Goal: Answer question/provide support

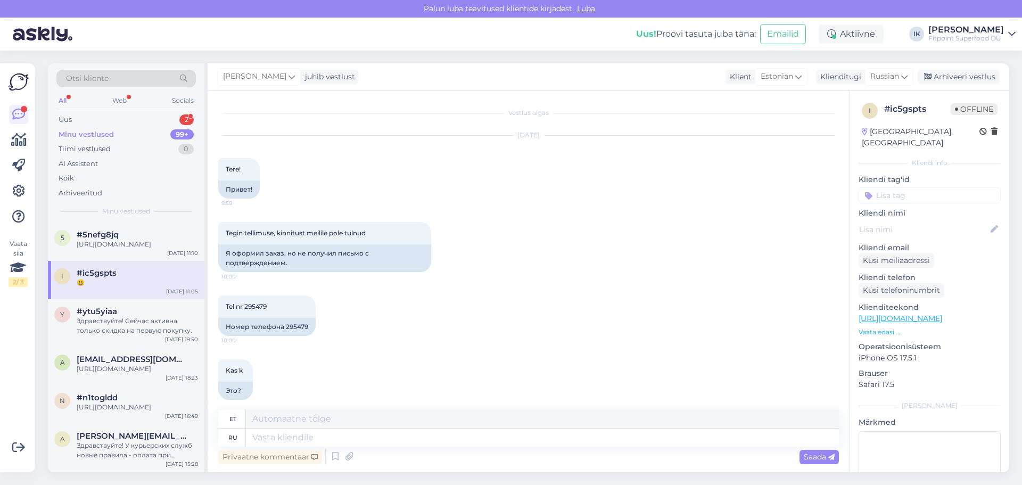
scroll to position [222, 0]
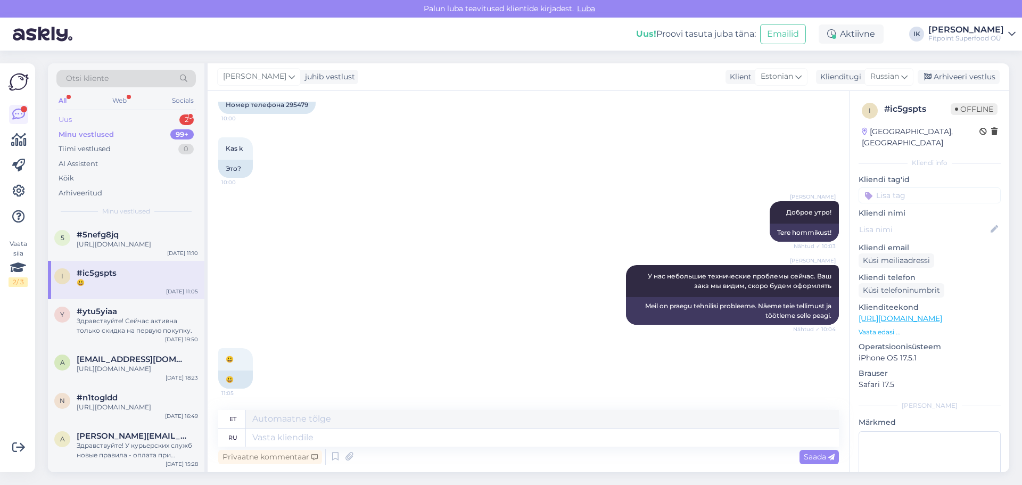
click at [80, 118] on div "Uus 2" at bounding box center [125, 119] width 139 height 15
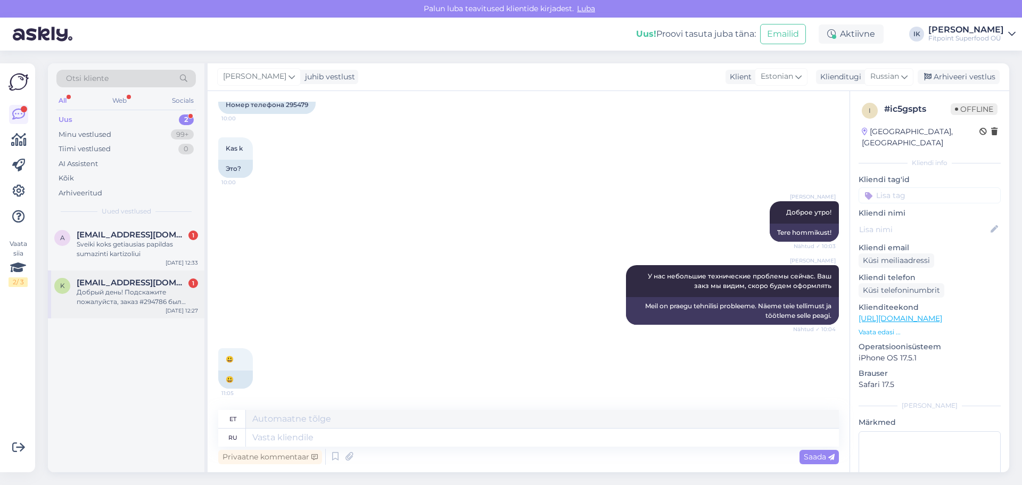
click at [123, 291] on div "Добрый день! Подскажите пожалуйста, заказ #294786 был оформлен [DATE] и все еще…" at bounding box center [137, 297] width 121 height 19
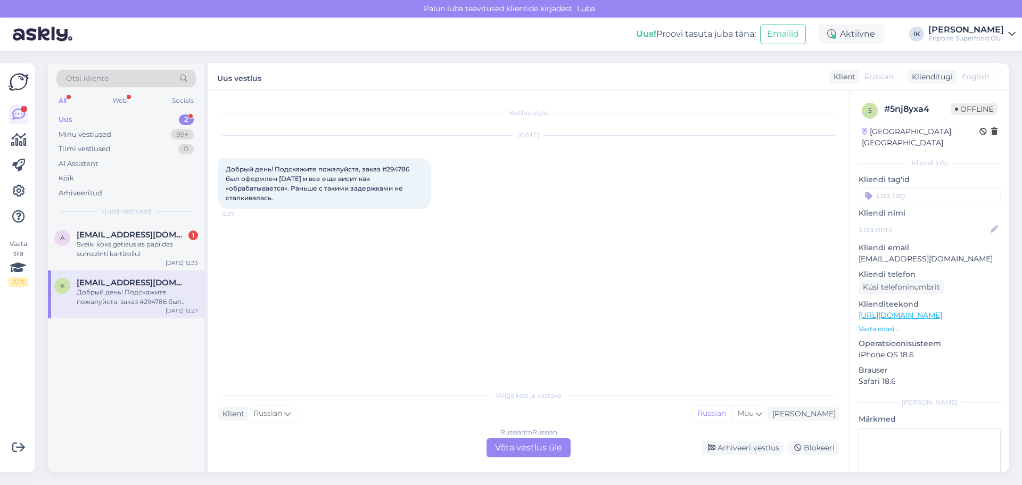
click at [532, 445] on div "Russian to Russian Võta vestlus üle" at bounding box center [529, 447] width 84 height 19
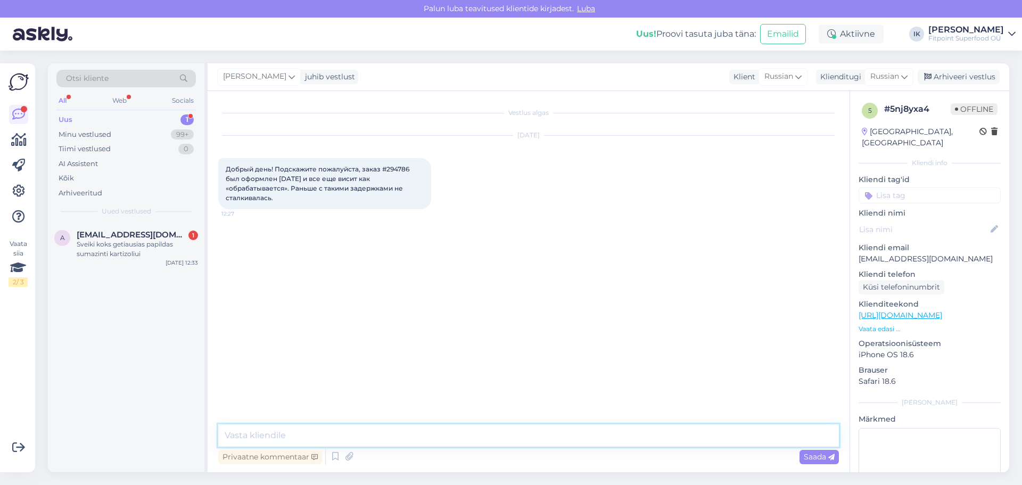
click at [268, 433] on textarea at bounding box center [528, 435] width 621 height 22
type textarea "Добрый день!"
type textarea "Озжидаем товар с другого магазина"
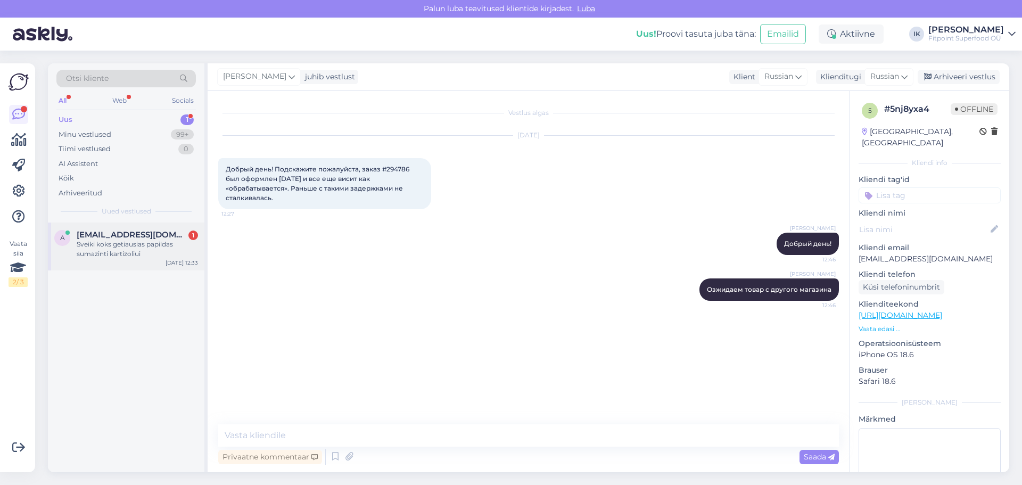
click at [121, 241] on div "Sveiki koks getiausias papildas sumazinti kartizoliui" at bounding box center [137, 249] width 121 height 19
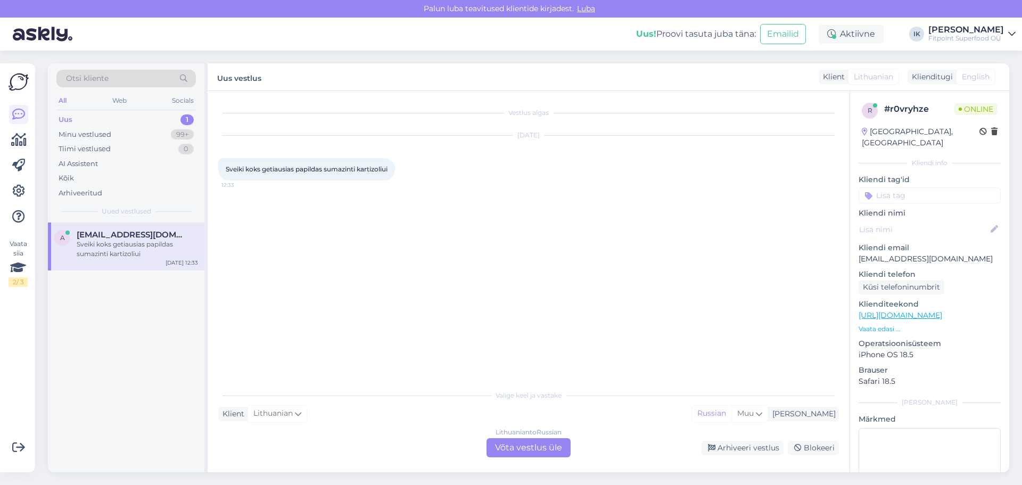
click at [514, 445] on div "Lithuanian to Russian Võta vestlus üle" at bounding box center [529, 447] width 84 height 19
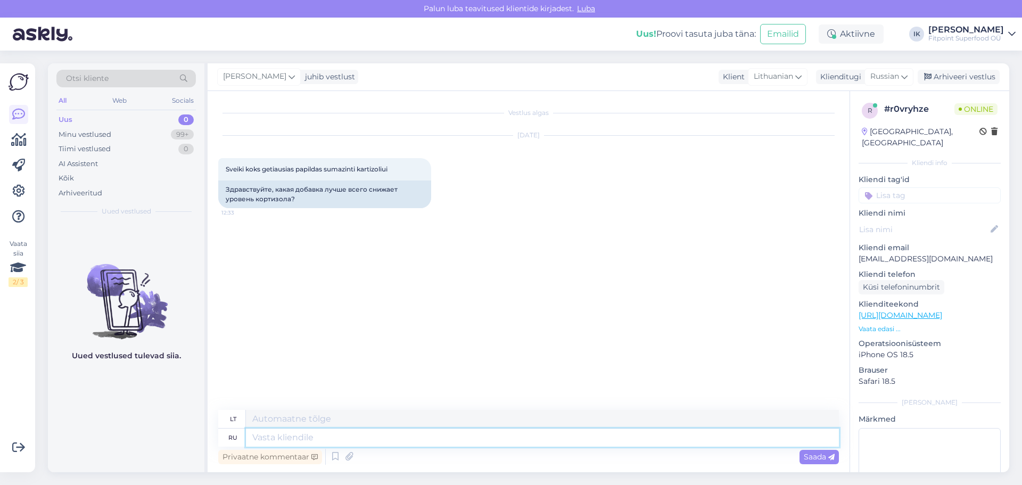
click at [282, 440] on textarea at bounding box center [542, 438] width 593 height 18
type textarea "Добрый"
type textarea "Geras"
type textarea "Добрый день!"
type textarea "Laba diena"
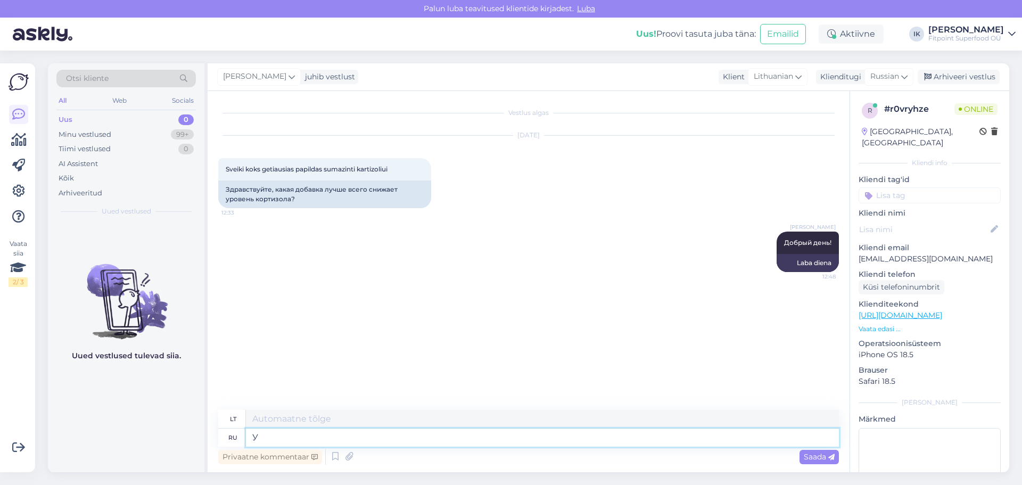
type textarea "У"
type textarea "U"
type textarea "У нас"
type textarea "Mes turime"
type textarea "У нас только"
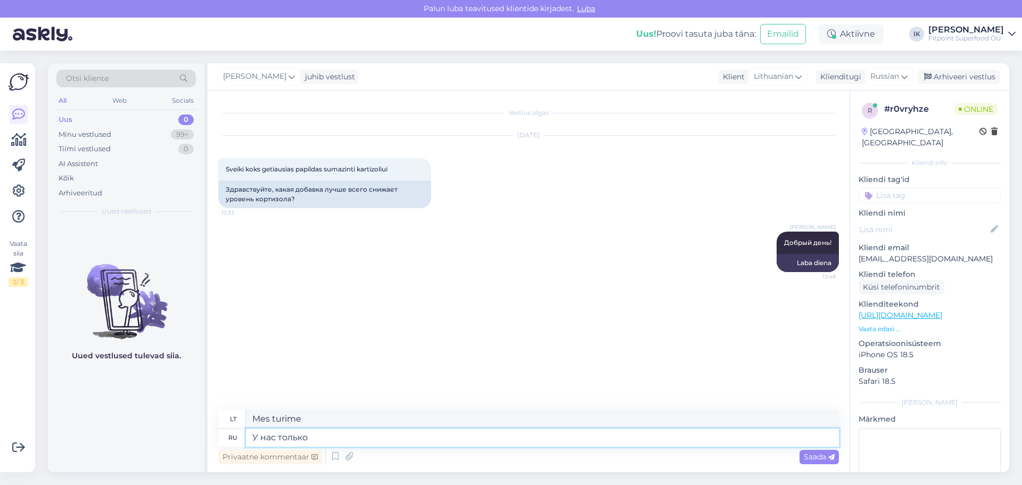
type textarea "Mes turime tik"
type textarea "У нас только один в"
type textarea "Mes turime tik vieną"
type textarea "У нас только один вар"
type textarea "Mes turime tik vieną va"
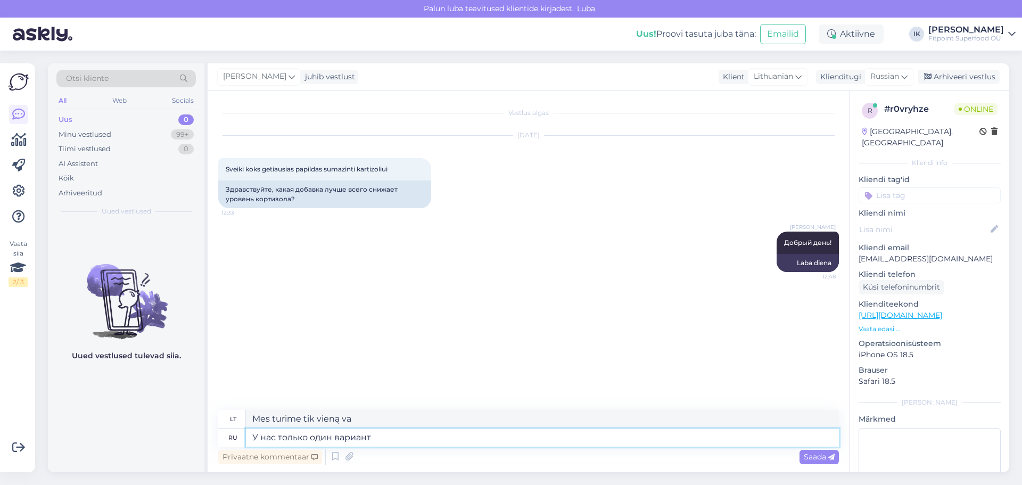
type textarea "У нас только один вариант"
type textarea "Mes turime tik vieną variantą."
type textarea "У нас только один вариант и"
type textarea "Turime tik vieną variantą ir"
type textarea "У нас только один вариант и сейчас"
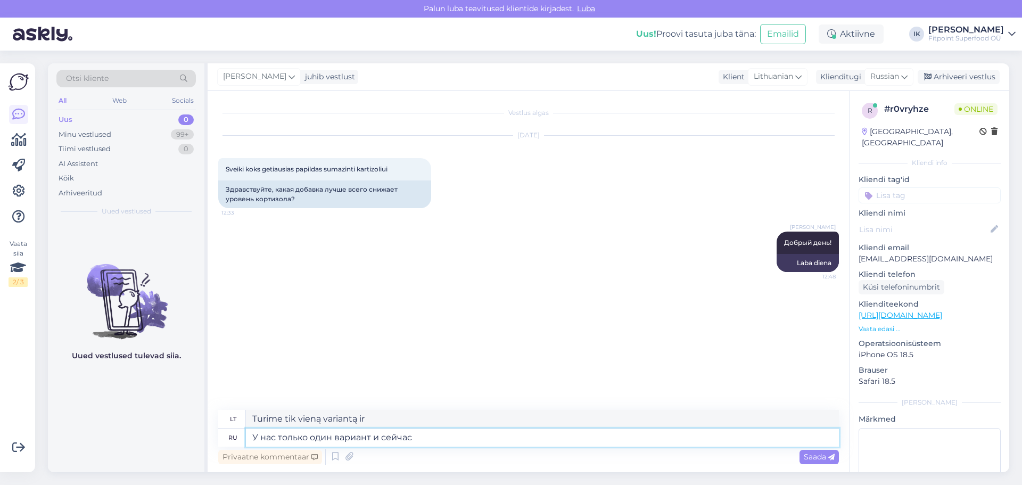
type textarea "Dabar turime tik vieną variantą."
type textarea "У нас только один вариант и сейчас он"
type textarea "Turime tik vieną variantą, ir dabar jis yra"
type textarea "У нас только один вариант и сейчас он отсут"
type textarea "Turime tik vieną variantą ir jo šiuo metu trūksta."
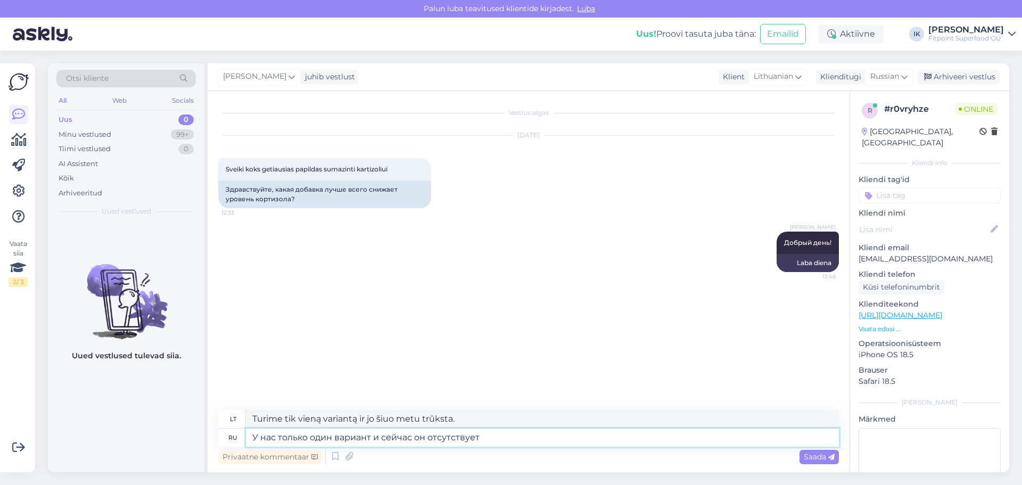
type textarea "У нас только один вариант и сейчас он отсутствует."
type textarea "Turime tik vieną variantą ir šiuo metu [PERSON_NAME] sandėlyje."
type textarea "У нас только один вариант и сейчас он отсутствует.."
type textarea "Turime tik vieną variantą ir jo šiuo metu trūksta."
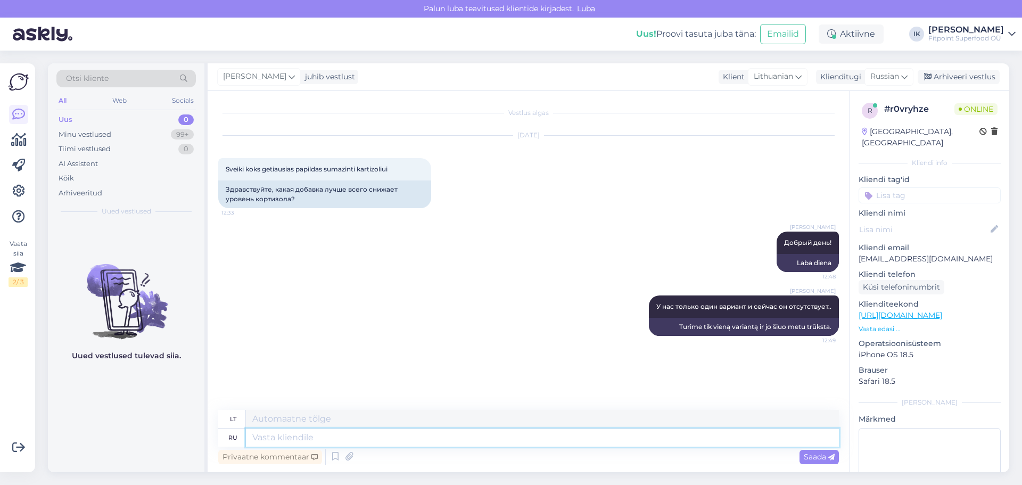
paste textarea "[URL][DOMAIN_NAME]"
type textarea "[URL][DOMAIN_NAME]"
click at [827, 455] on span "Saada" at bounding box center [819, 457] width 31 height 10
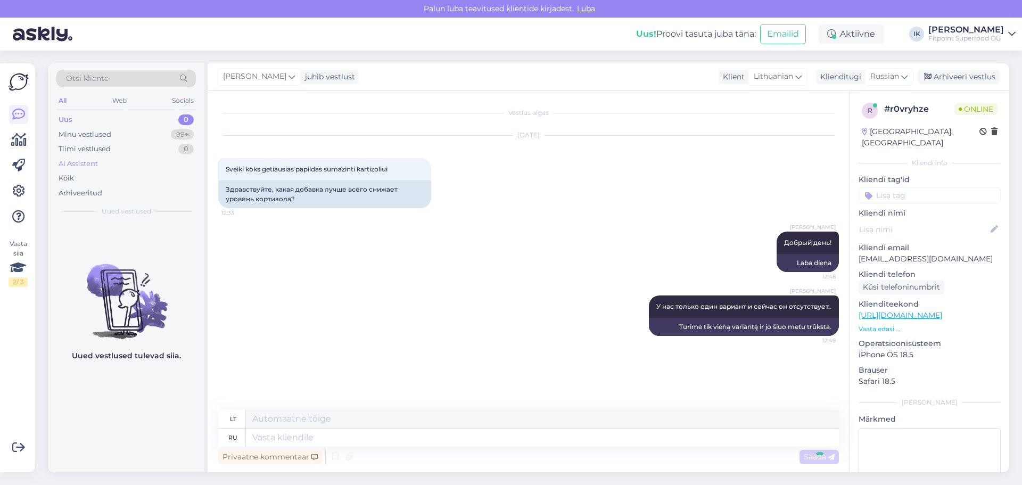
scroll to position [30, 0]
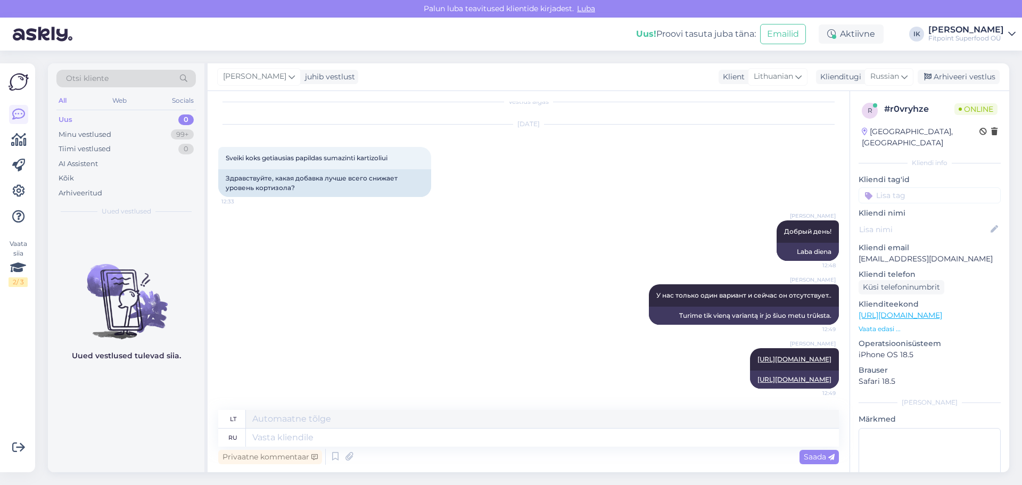
click at [85, 117] on div "Uus 0" at bounding box center [125, 119] width 139 height 15
click at [86, 133] on div "Minu vestlused" at bounding box center [85, 134] width 53 height 11
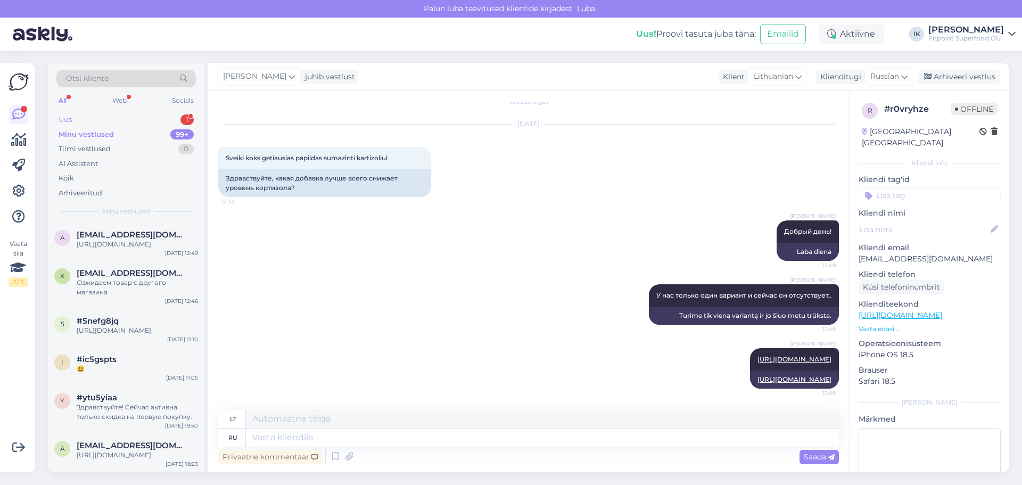
click at [151, 114] on div "Uus 1" at bounding box center [125, 119] width 139 height 15
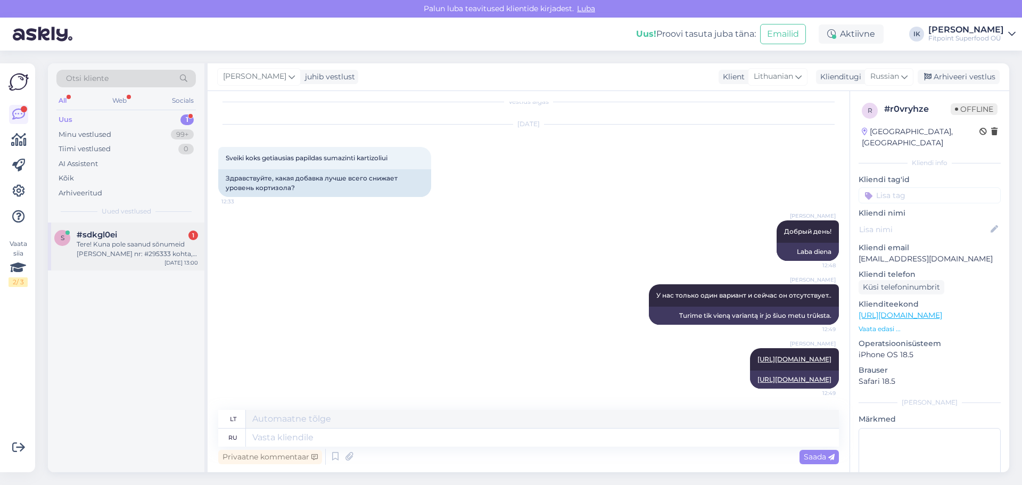
click at [122, 259] on div "s #sdkgl0ei 1 Tere! Kuna pole saanud sõnumeid [PERSON_NAME] nr: #295333 kohta, …" at bounding box center [126, 247] width 157 height 48
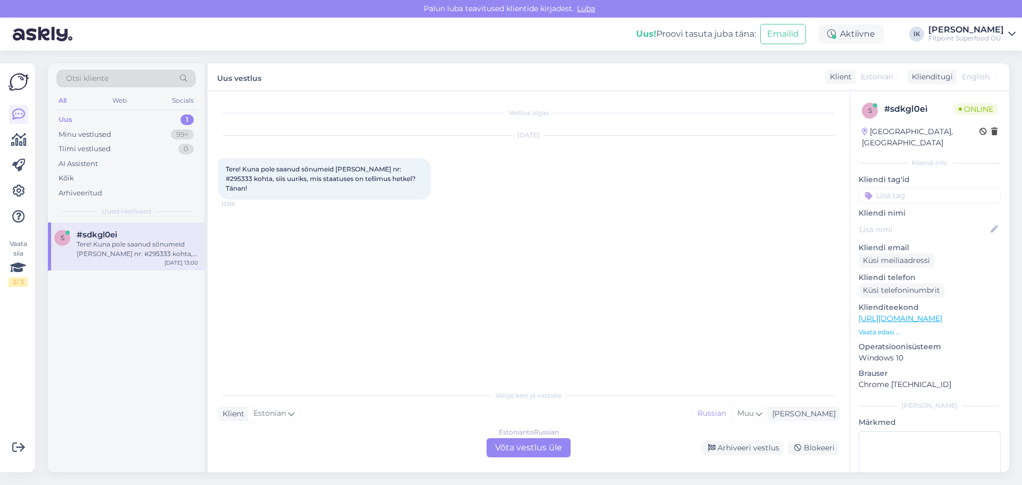
click at [546, 455] on div "Estonian to Russian Võta vestlus üle" at bounding box center [529, 447] width 84 height 19
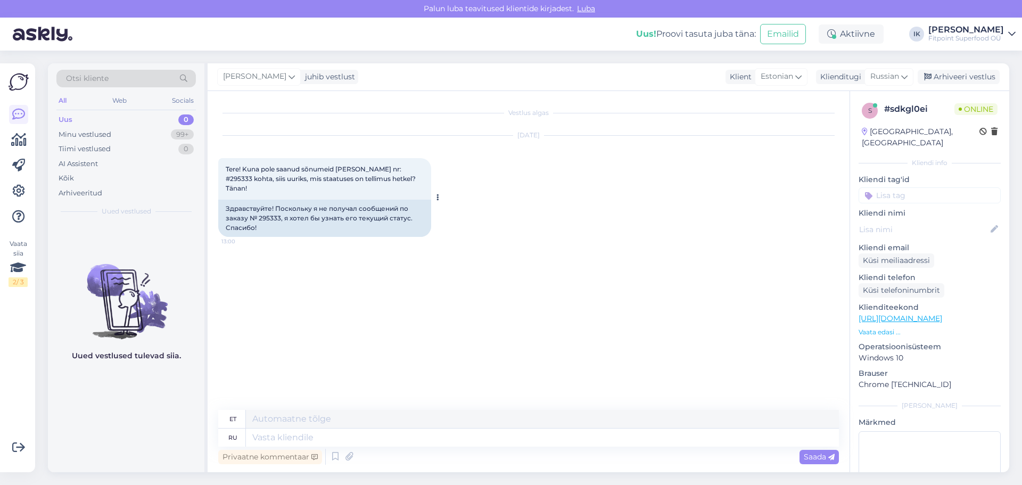
click at [396, 169] on span "Tere! Kuna pole saanud sõnumeid [PERSON_NAME] nr: #295333 kohta, siis uuriks, m…" at bounding box center [322, 178] width 192 height 27
copy span "295333"
click at [377, 445] on textarea at bounding box center [542, 438] width 593 height 18
type textarea "З"
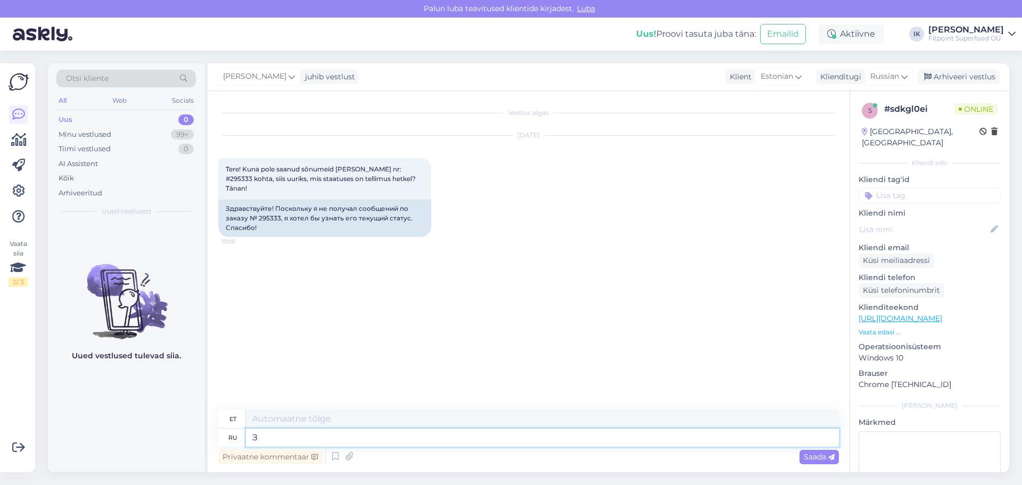
type textarea "Z"
type textarea "Здравствуйте!"
type textarea "Tere!"
type textarea "Здравствуйте! Ваш за"
type textarea "Tere! Teie oma"
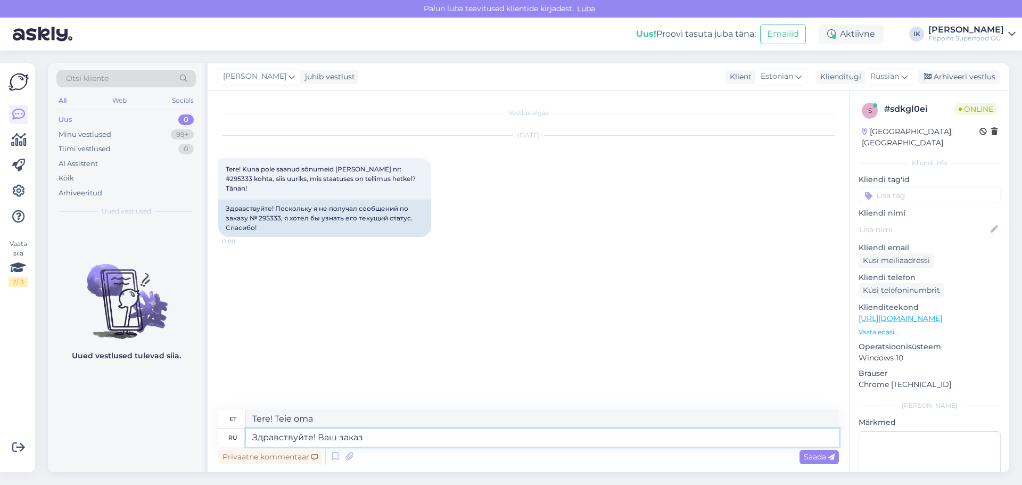
type textarea "Здравствуйте! Ваш заказ г"
type textarea "Tere! Teie tellimus"
type textarea "Здравствуйте! Ваш заказ готовится к"
type textarea "Tere! Teie tellimust valmistatakse ette."
type textarea "Здравствуйте! Ваш заказ готовится к отправке."
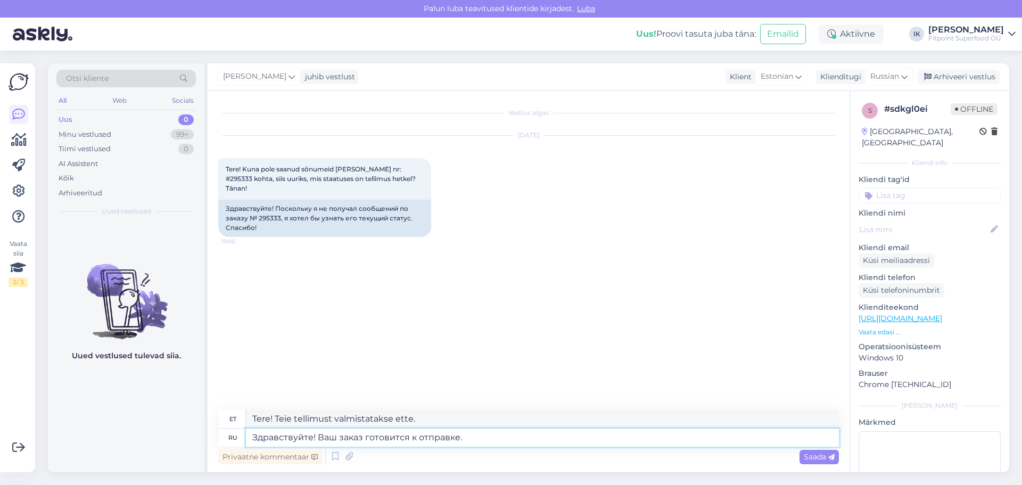
type textarea "Tere! Teie tellimust valmistatakse ette saatmiseks."
type textarea "Здравствуйте! Ваш заказ готовится к отправке."
click at [800, 458] on div "Saada" at bounding box center [819, 457] width 39 height 14
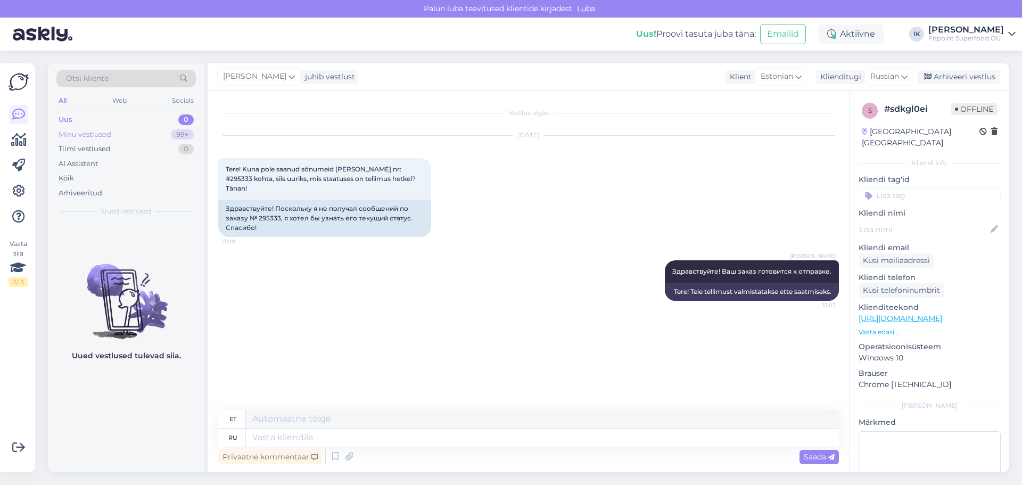
click at [59, 131] on div "Minu vestlused" at bounding box center [85, 134] width 53 height 11
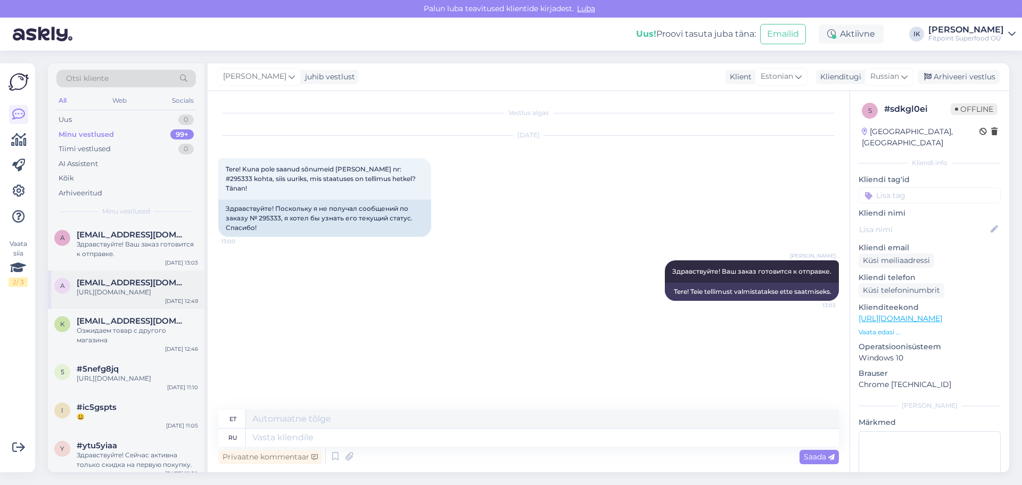
click at [137, 309] on div "a [EMAIL_ADDRESS][DOMAIN_NAME] [URL][DOMAIN_NAME] [DATE] 12:49" at bounding box center [126, 289] width 157 height 38
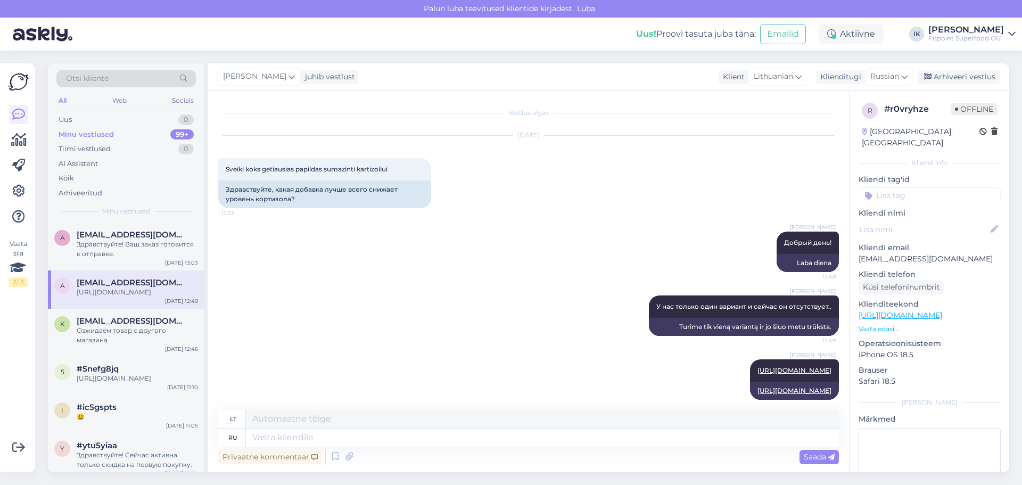
scroll to position [30, 0]
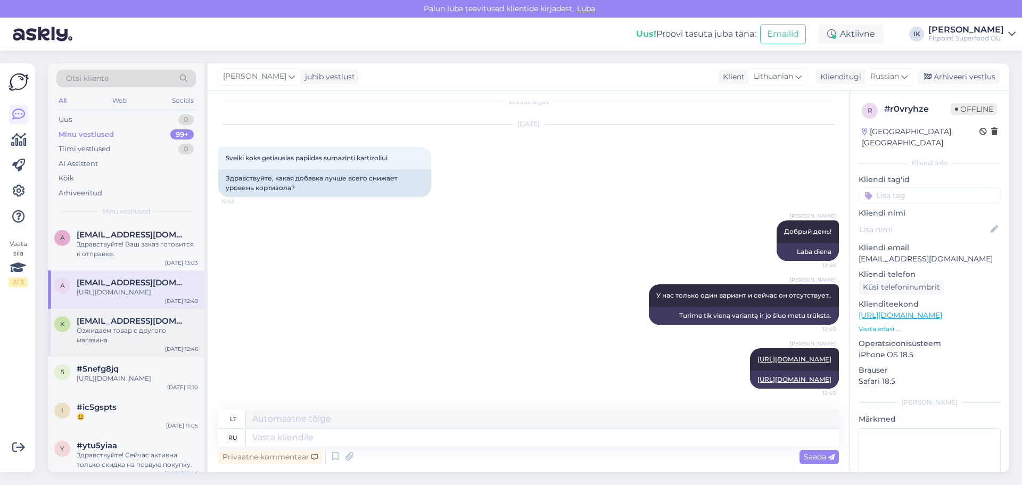
click at [116, 345] on div "Озжидаем товар с другого магазина" at bounding box center [137, 335] width 121 height 19
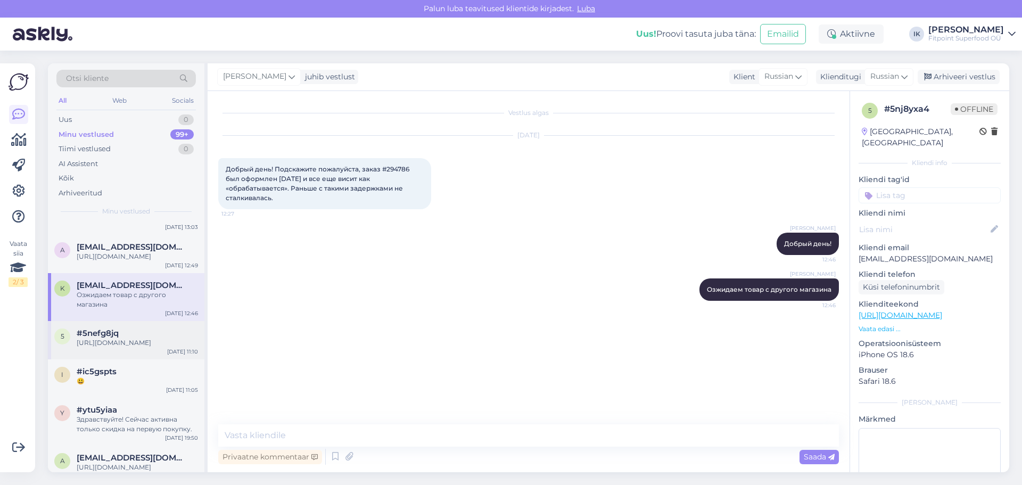
scroll to position [53, 0]
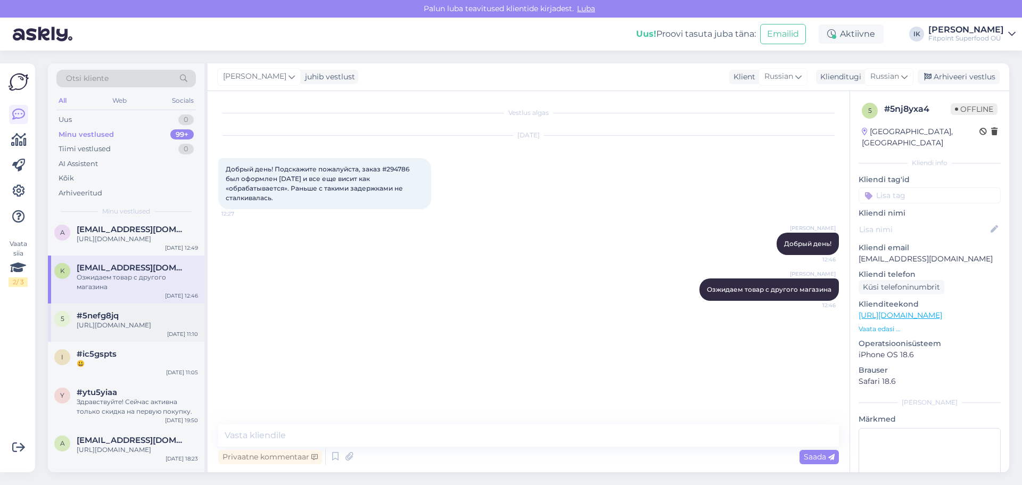
click at [150, 330] on div "[URL][DOMAIN_NAME]" at bounding box center [137, 326] width 121 height 10
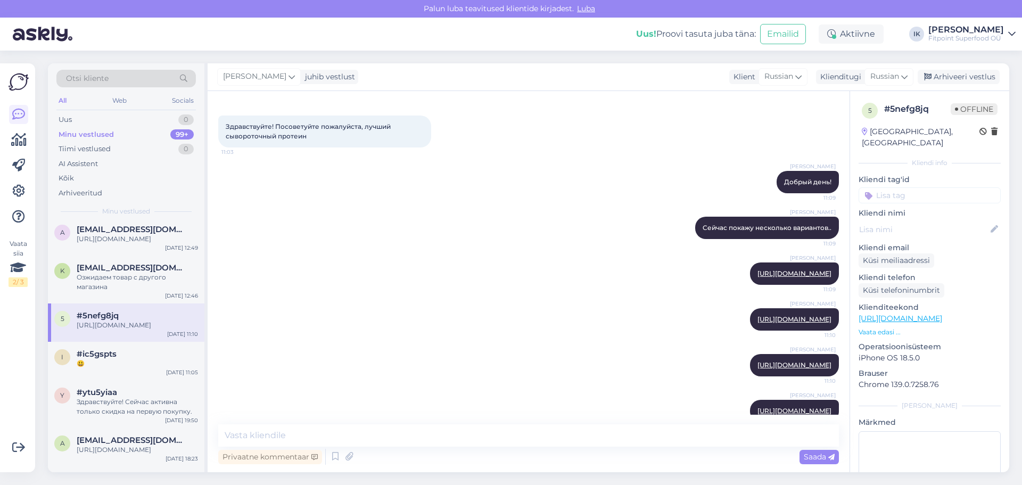
scroll to position [81, 0]
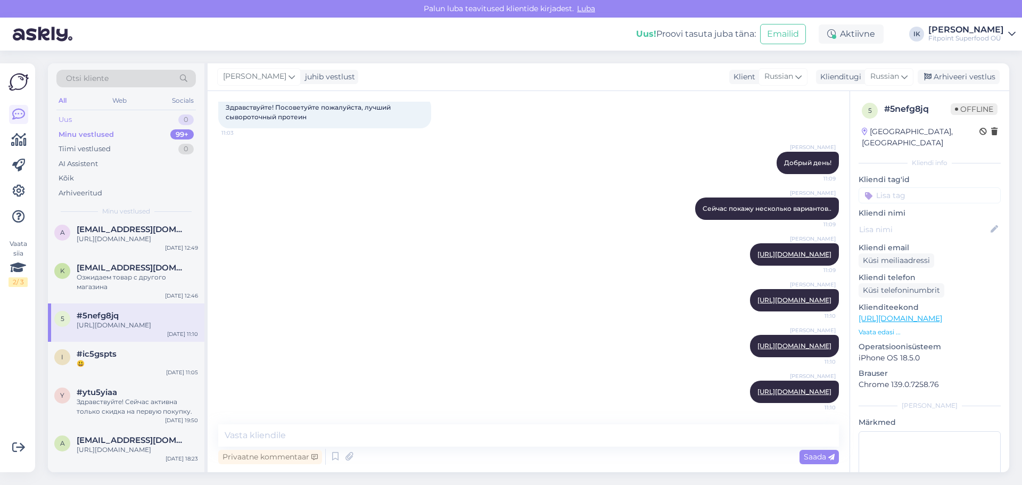
click at [108, 117] on div "Uus 0" at bounding box center [125, 119] width 139 height 15
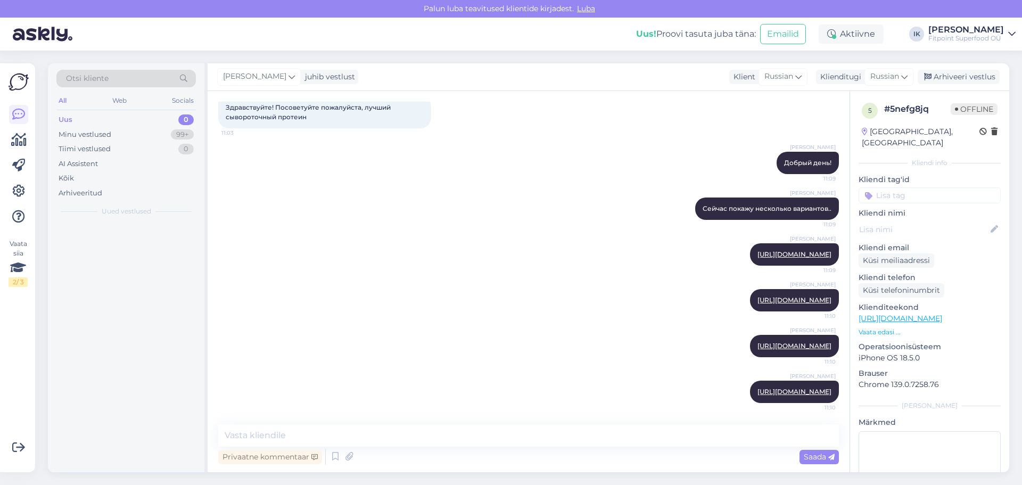
scroll to position [0, 0]
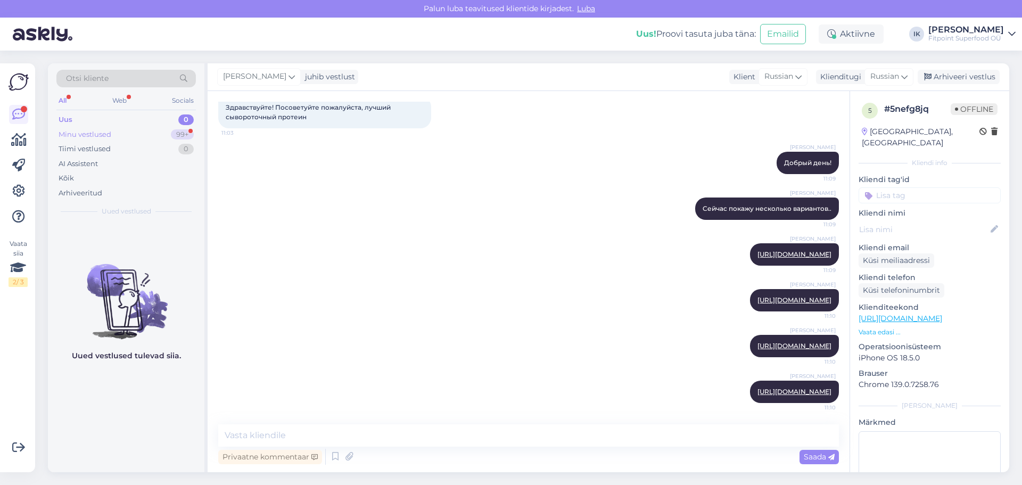
click at [102, 136] on div "Minu vestlused" at bounding box center [85, 134] width 53 height 11
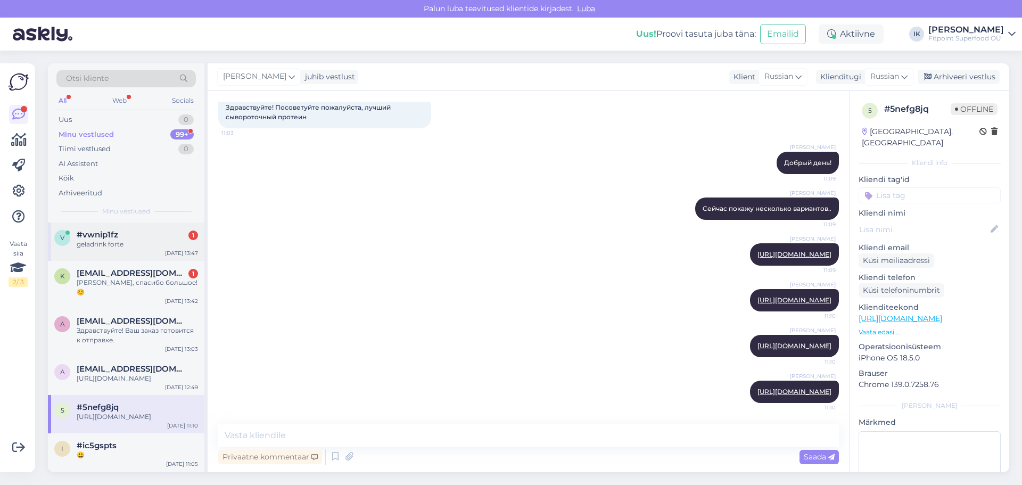
click at [111, 243] on div "geladrink forte" at bounding box center [137, 245] width 121 height 10
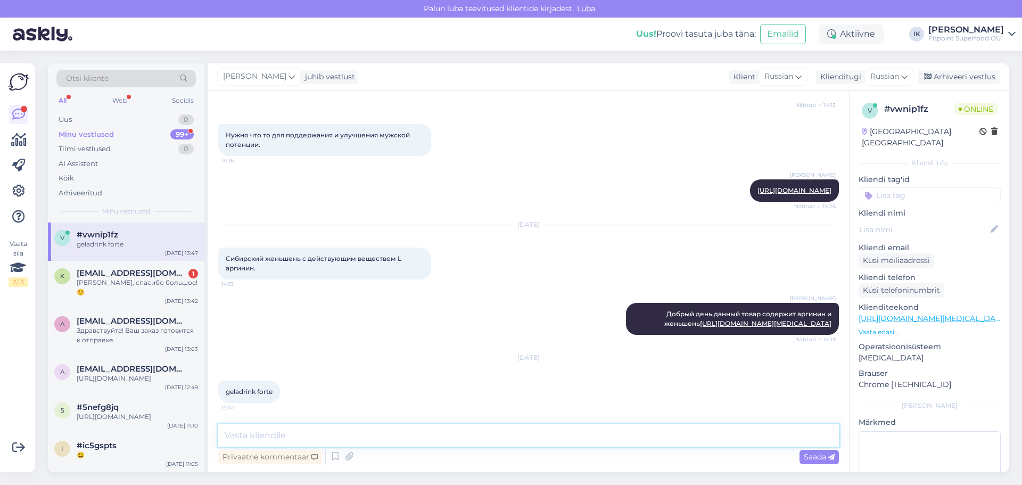
click at [260, 439] on textarea at bounding box center [528, 435] width 621 height 22
click at [284, 428] on textarea at bounding box center [528, 435] width 621 height 22
type textarea "д"
type textarea "Добрый день!"
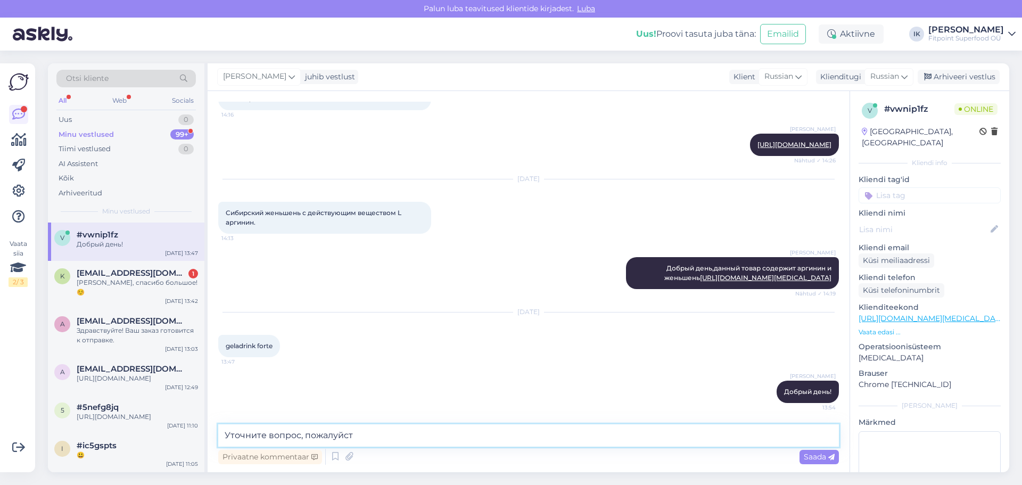
type textarea "Уточните вопрос, пожалуйста"
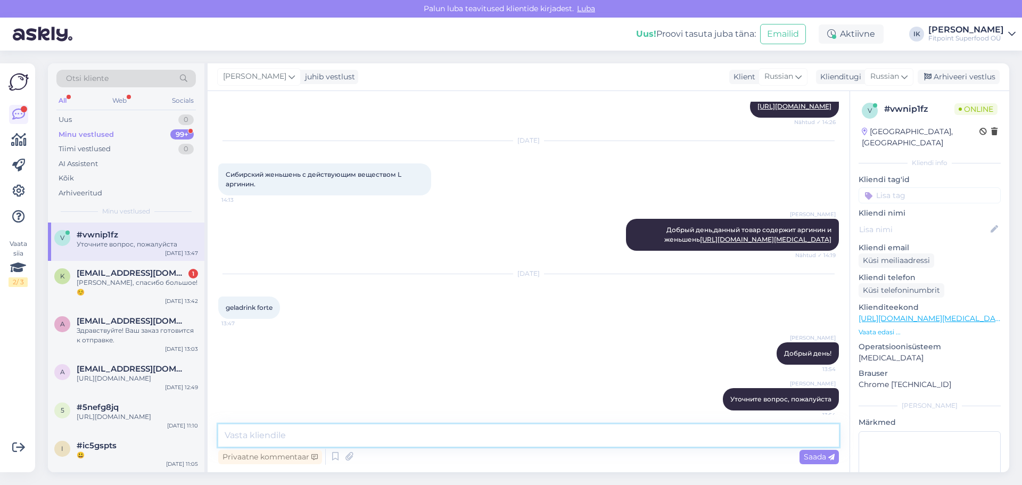
scroll to position [256, 0]
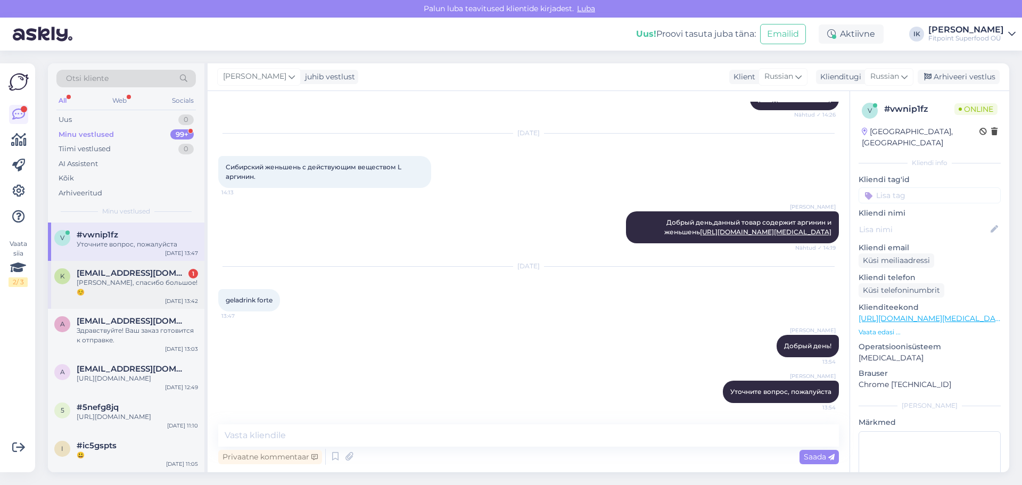
click at [102, 280] on div "[PERSON_NAME], спасибо большое! ☺️" at bounding box center [137, 287] width 121 height 19
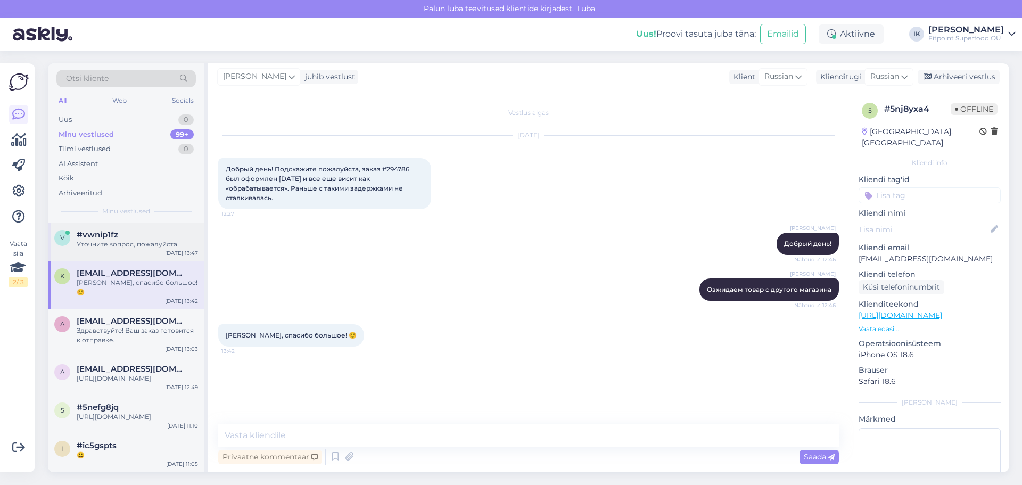
click at [127, 237] on div "#vwnip1fz" at bounding box center [137, 235] width 121 height 10
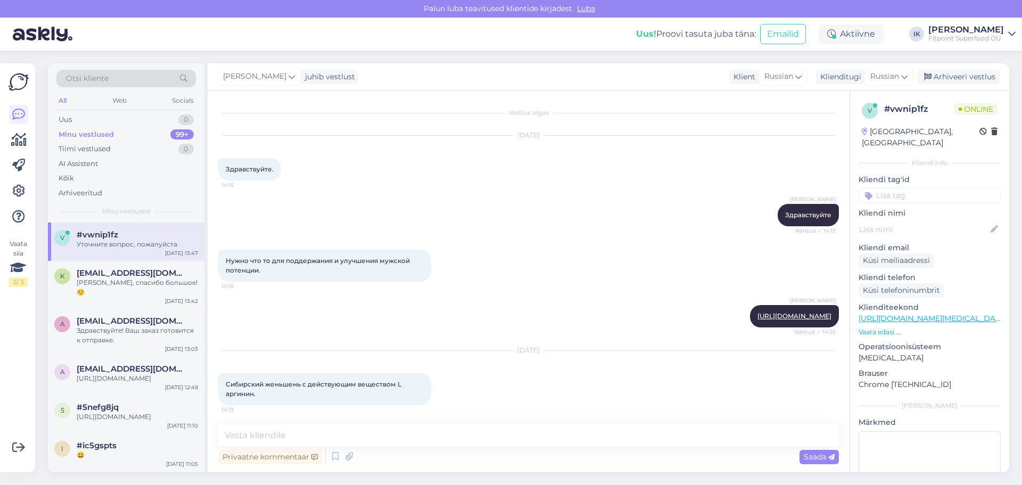
scroll to position [256, 0]
